Goal: Information Seeking & Learning: Understand process/instructions

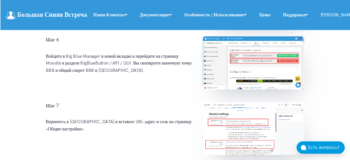
scroll to position [998, 0]
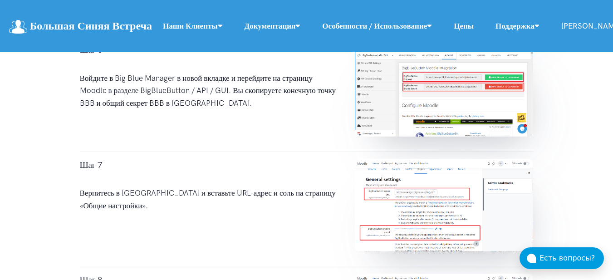
click at [405, 118] on img at bounding box center [444, 90] width 178 height 93
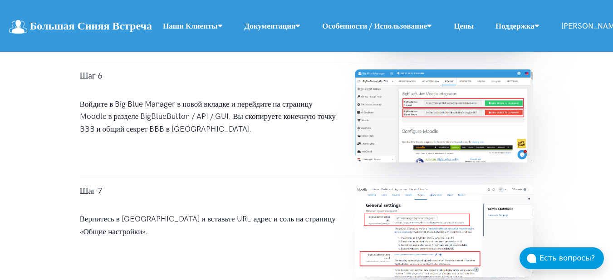
scroll to position [927, 0]
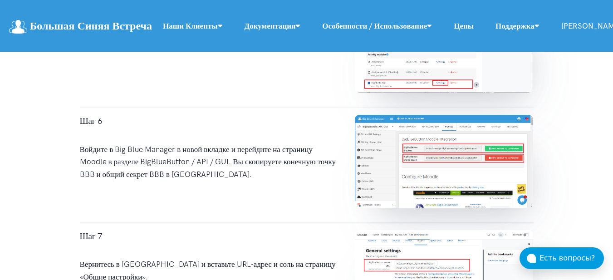
click at [444, 168] on img at bounding box center [444, 161] width 178 height 93
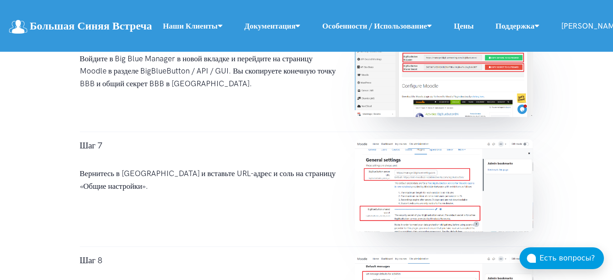
scroll to position [972, 0]
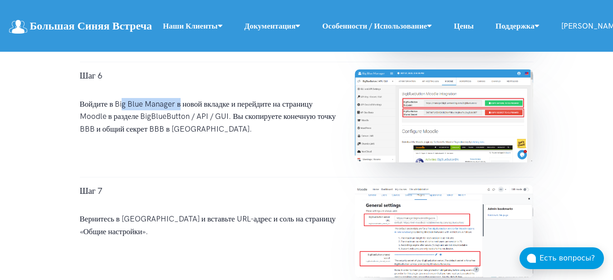
drag, startPoint x: 116, startPoint y: 104, endPoint x: 174, endPoint y: 104, distance: 58.1
click at [174, 104] on div "Шаг 6 Войдите в Big Blue Manager в новой вкладке и перейдите на страницу Moodle…" at bounding box center [208, 119] width 275 height 100
copy div "Big Blue Manager"
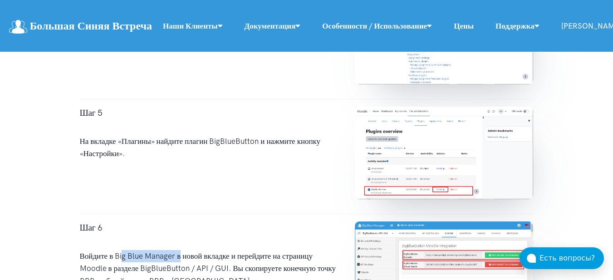
scroll to position [836, 0]
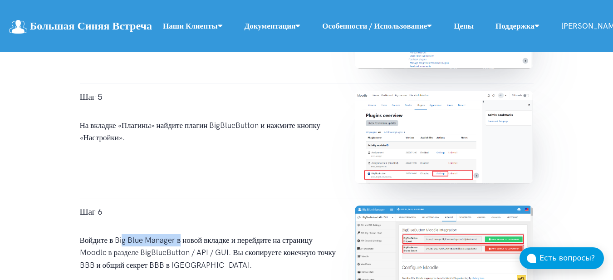
copy div "Big Blue Manager"
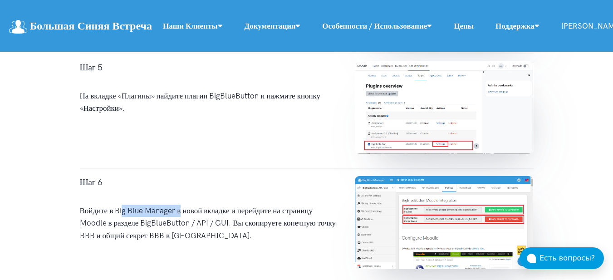
scroll to position [882, 0]
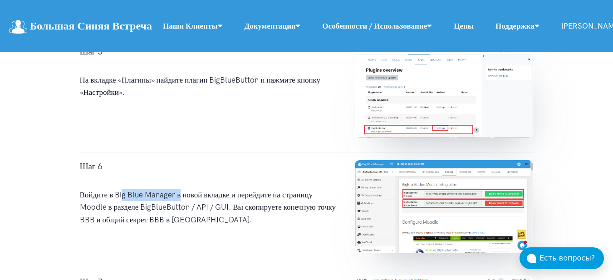
click at [123, 33] on link "Большая Синяя Встреча" at bounding box center [80, 26] width 143 height 20
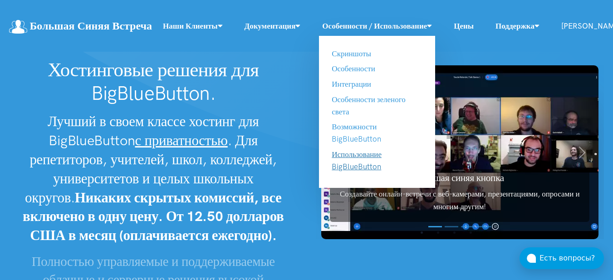
click at [364, 162] on link "Использование BigBlueButton" at bounding box center [357, 160] width 50 height 21
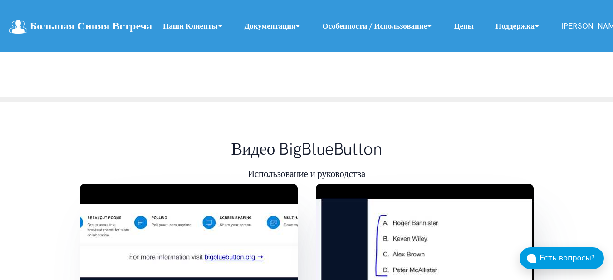
scroll to position [7068, 0]
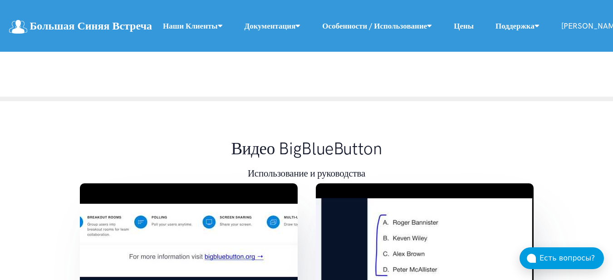
click at [474, 30] on link "Цены" at bounding box center [464, 26] width 42 height 20
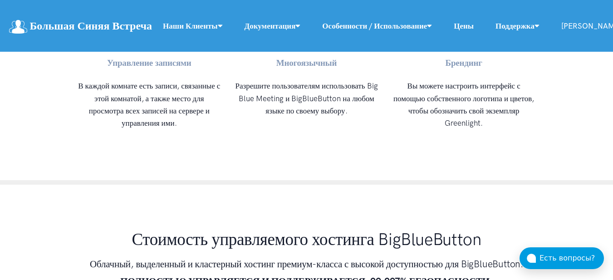
scroll to position [5443, 0]
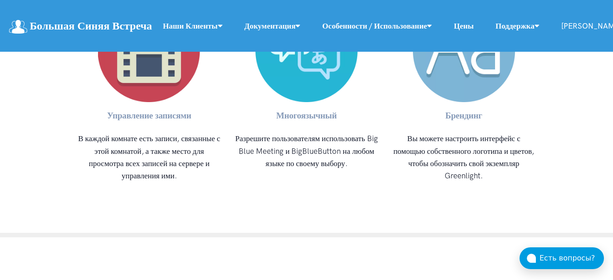
click at [16, 31] on img at bounding box center [18, 27] width 18 height 14
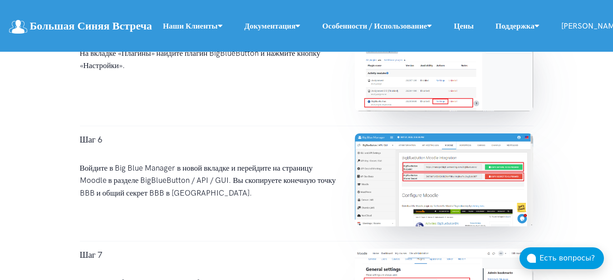
scroll to position [907, 0]
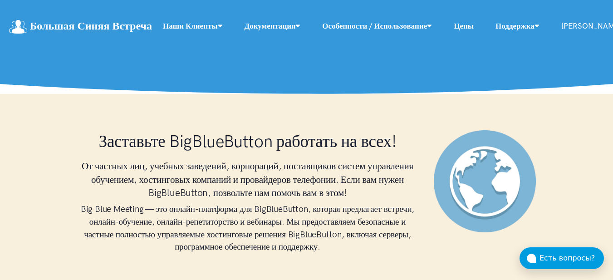
scroll to position [363, 0]
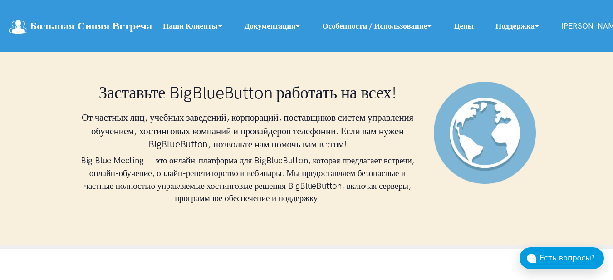
click at [218, 108] on div "Заставьте BigBlueButton работать на всех! От частных лиц, учебных заведений, ко…" at bounding box center [248, 145] width 354 height 126
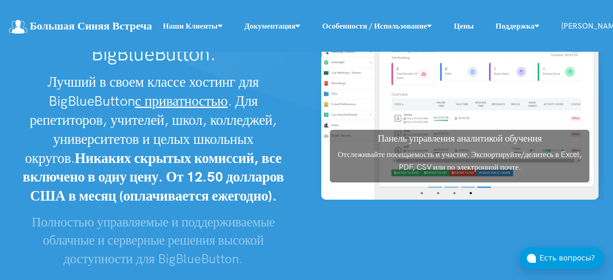
scroll to position [0, 0]
